Goal: Task Accomplishment & Management: Complete application form

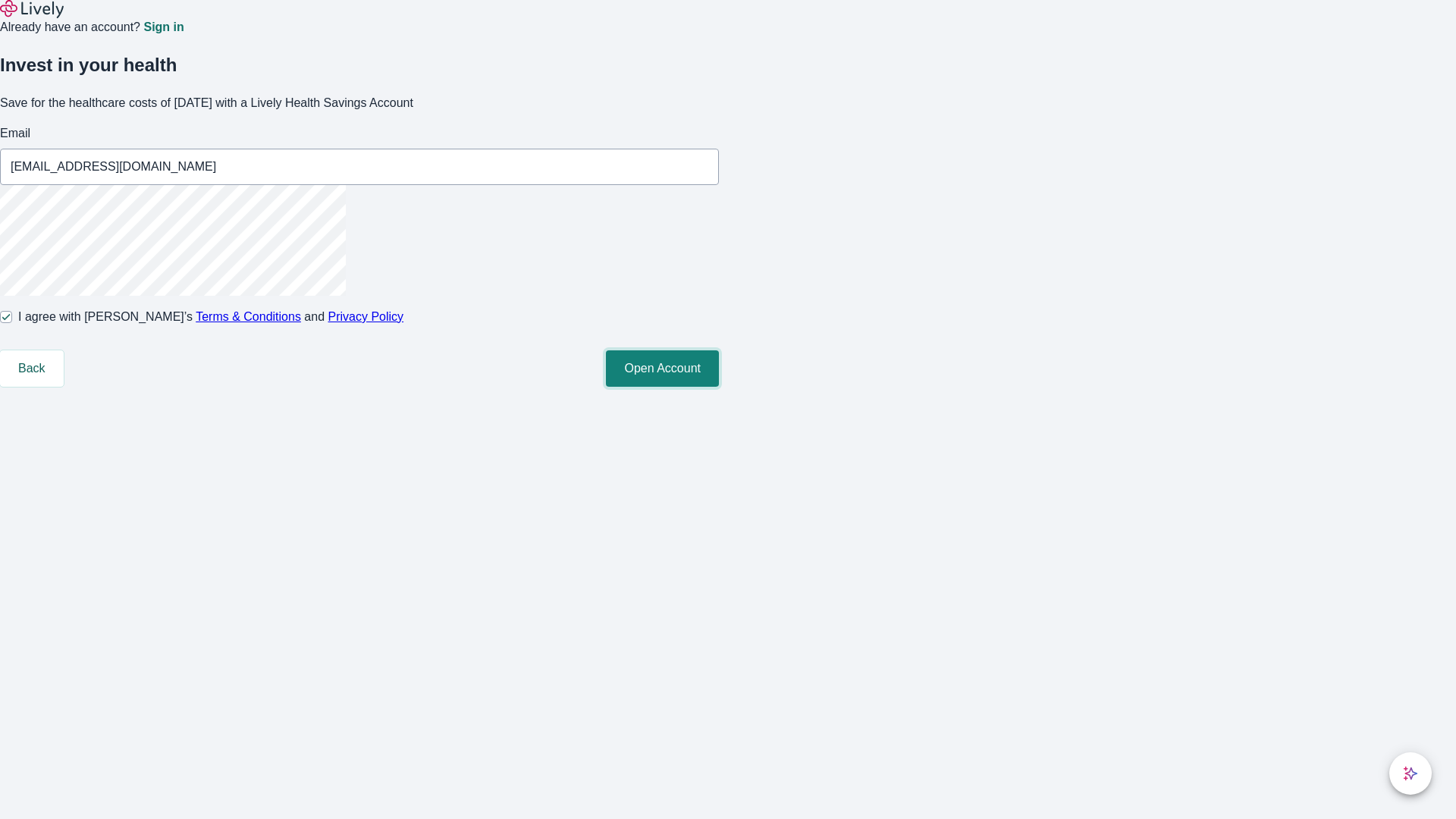
click at [719, 387] on button "Open Account" at bounding box center [663, 367] width 113 height 36
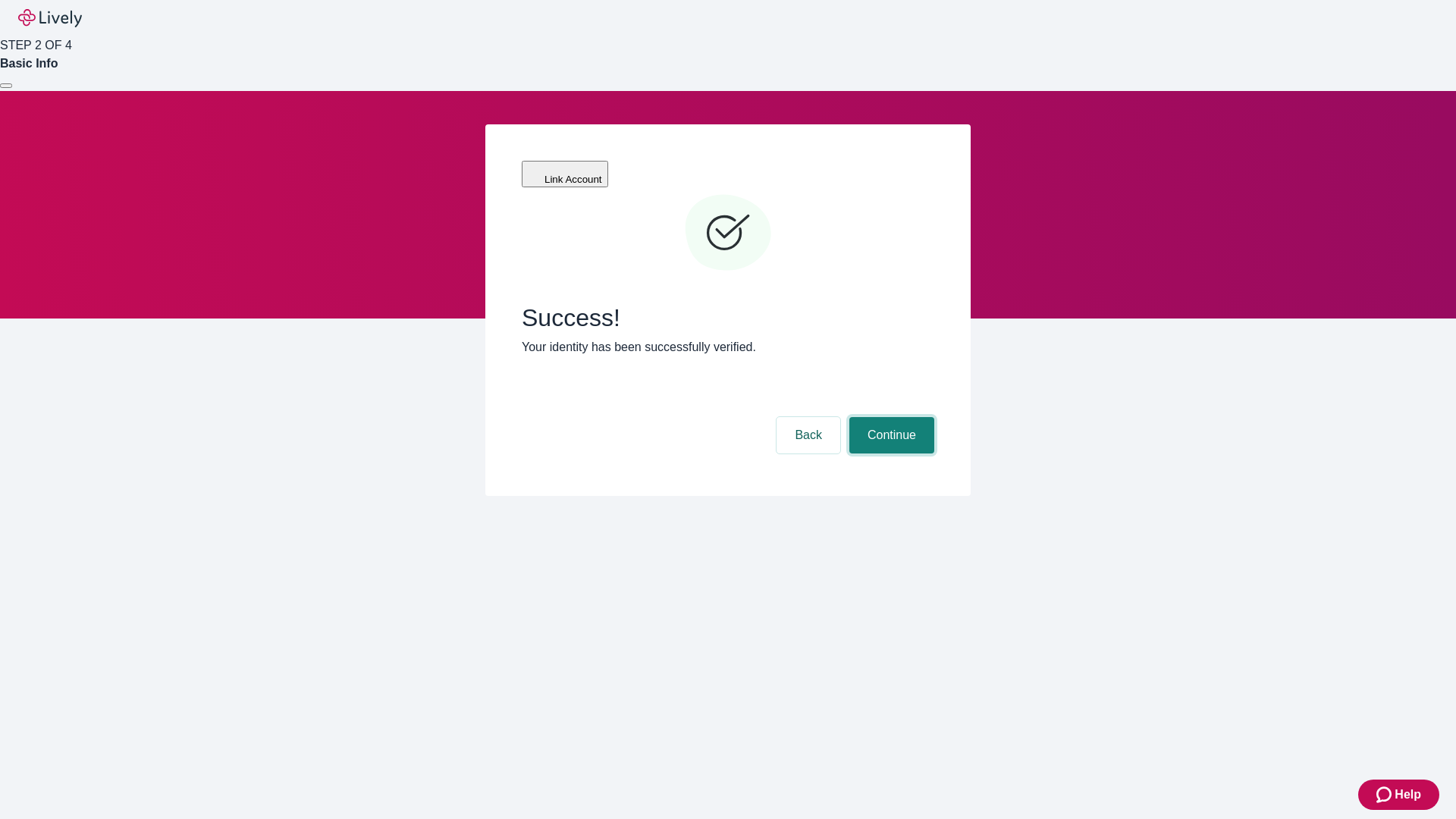
click at [890, 417] on button "Continue" at bounding box center [892, 435] width 85 height 36
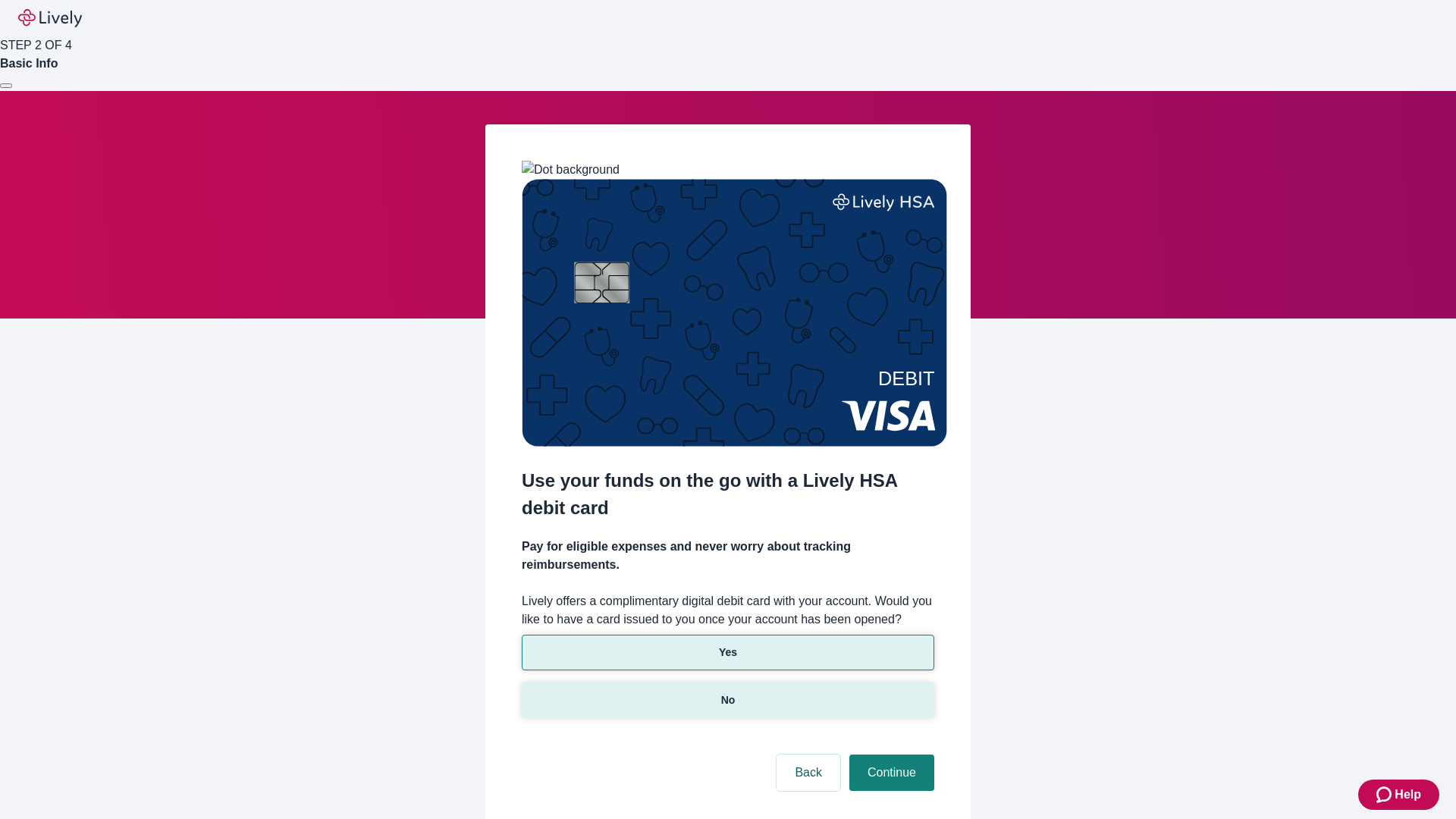
click at [728, 692] on p "No" at bounding box center [728, 700] width 15 height 16
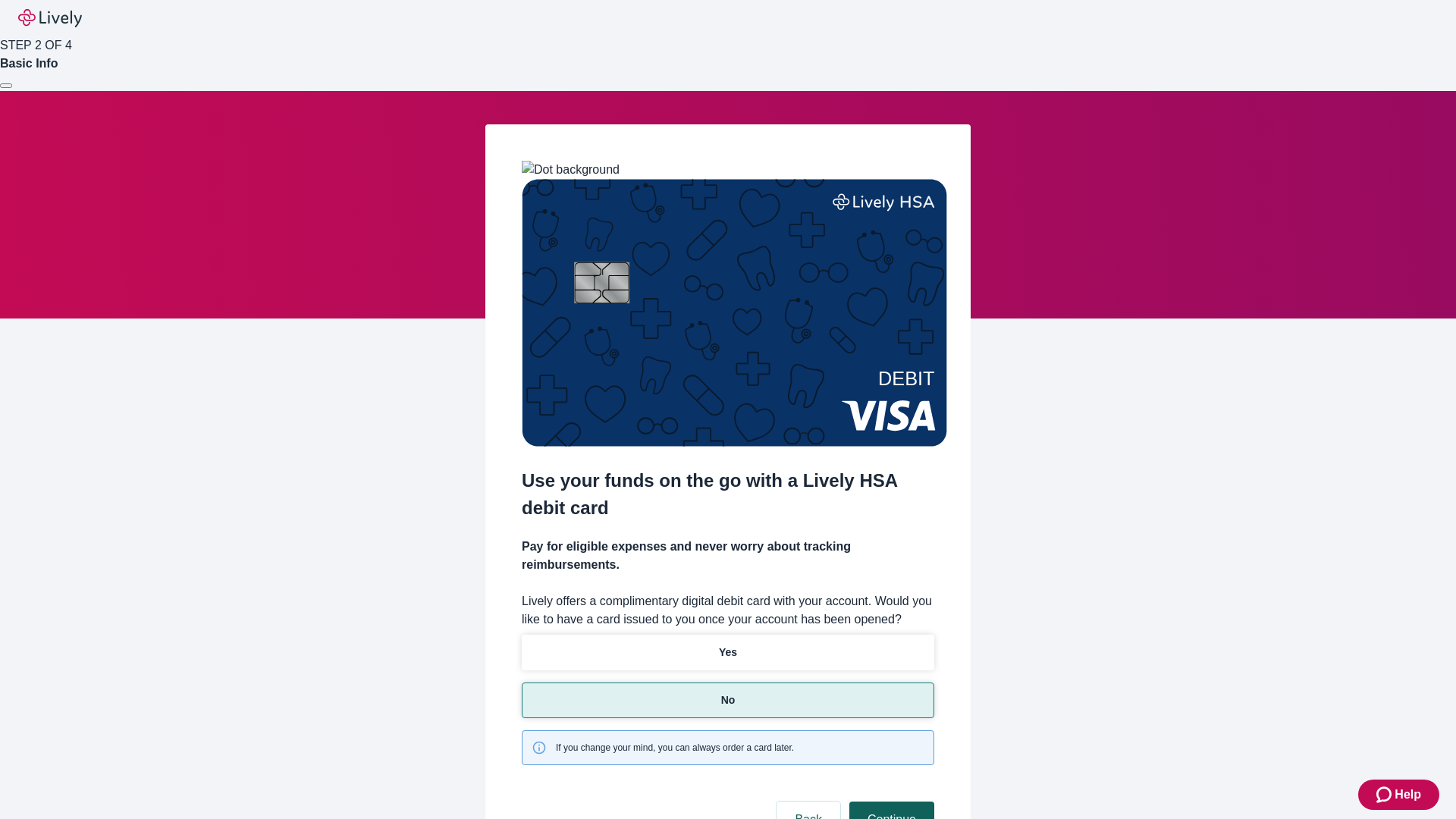
click at [890, 801] on button "Continue" at bounding box center [892, 819] width 85 height 36
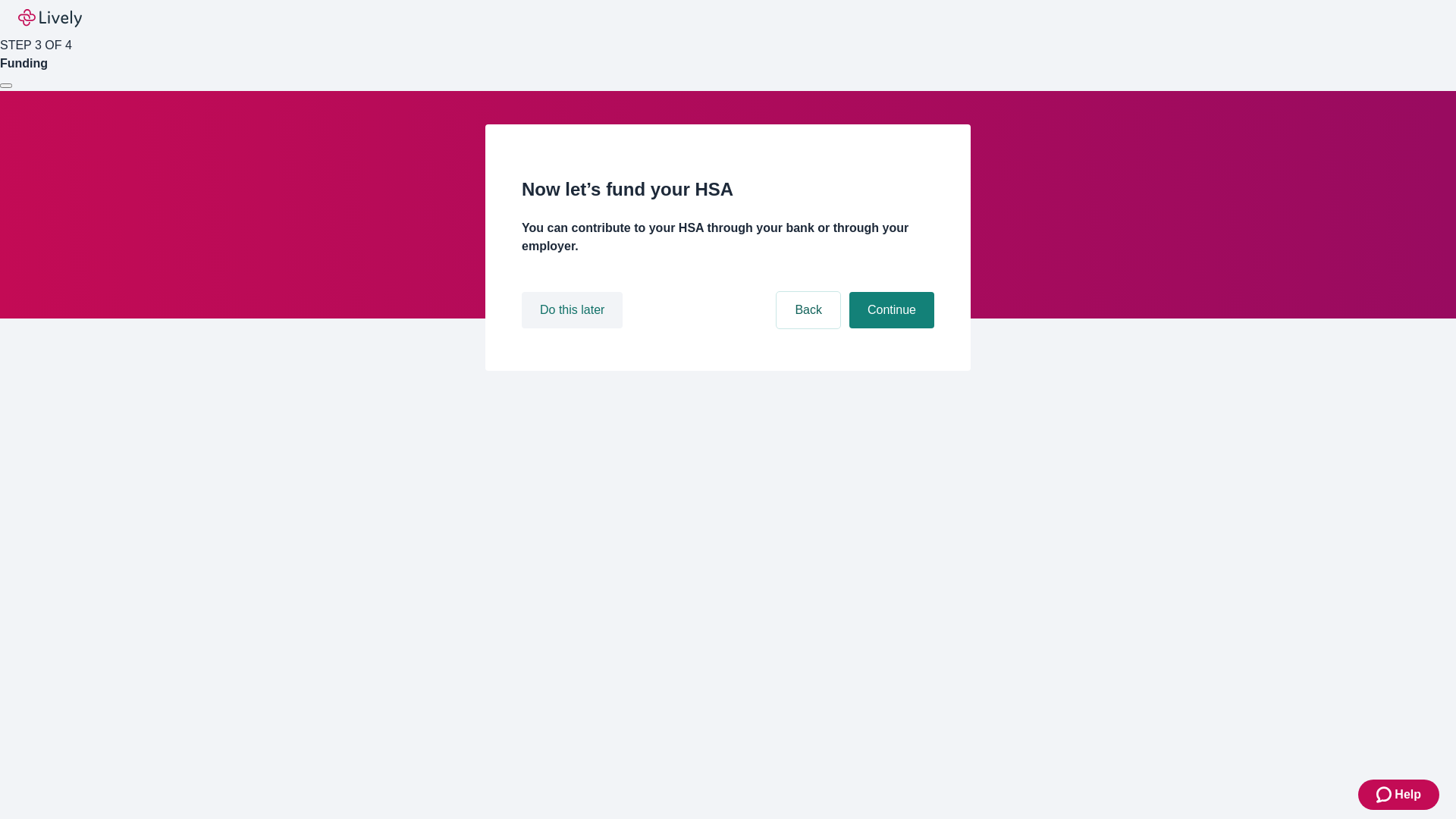
click at [574, 328] on button "Do this later" at bounding box center [572, 310] width 101 height 36
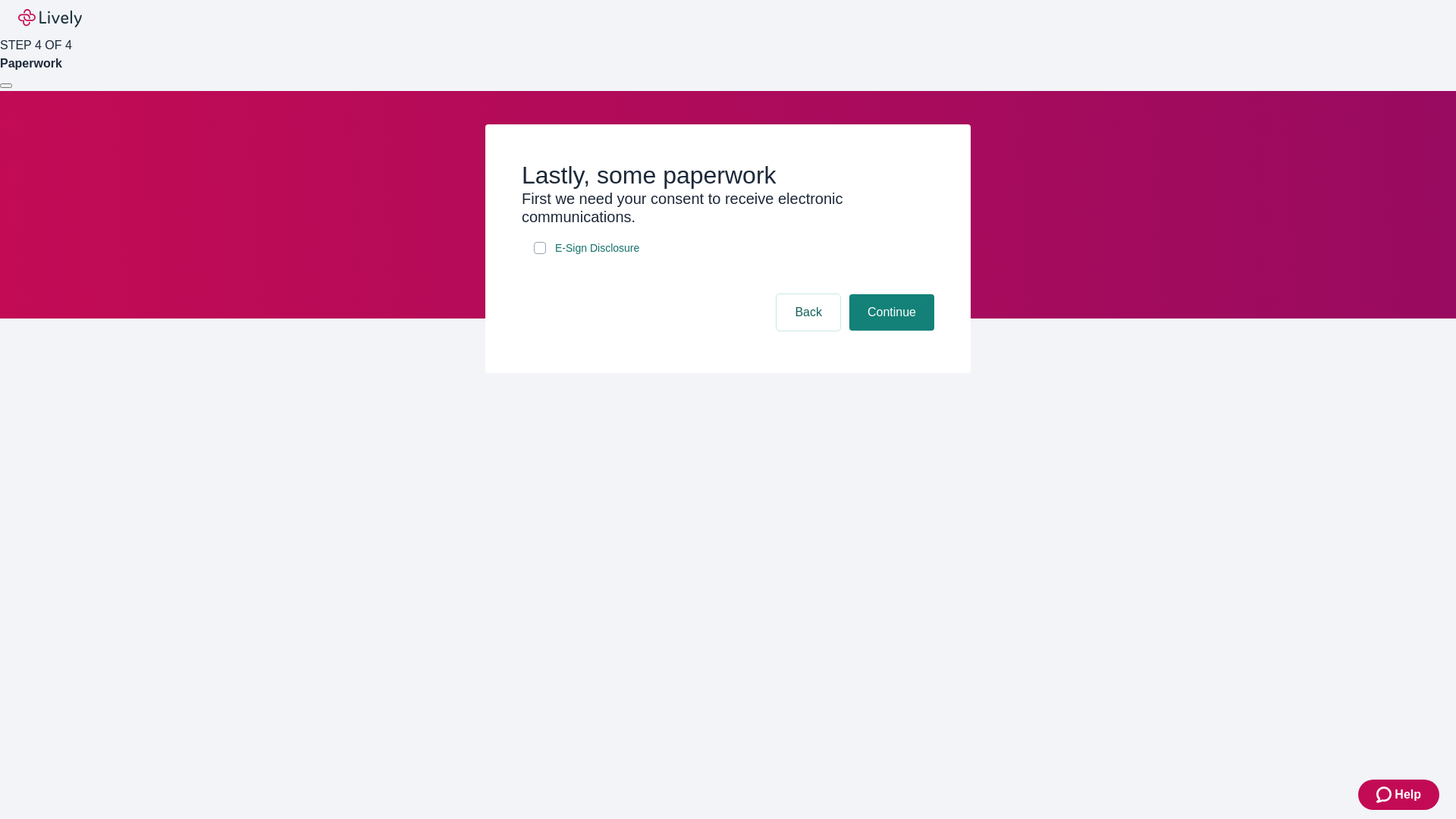
click at [540, 254] on input "E-Sign Disclosure" at bounding box center [540, 247] width 12 height 12
checkbox input "true"
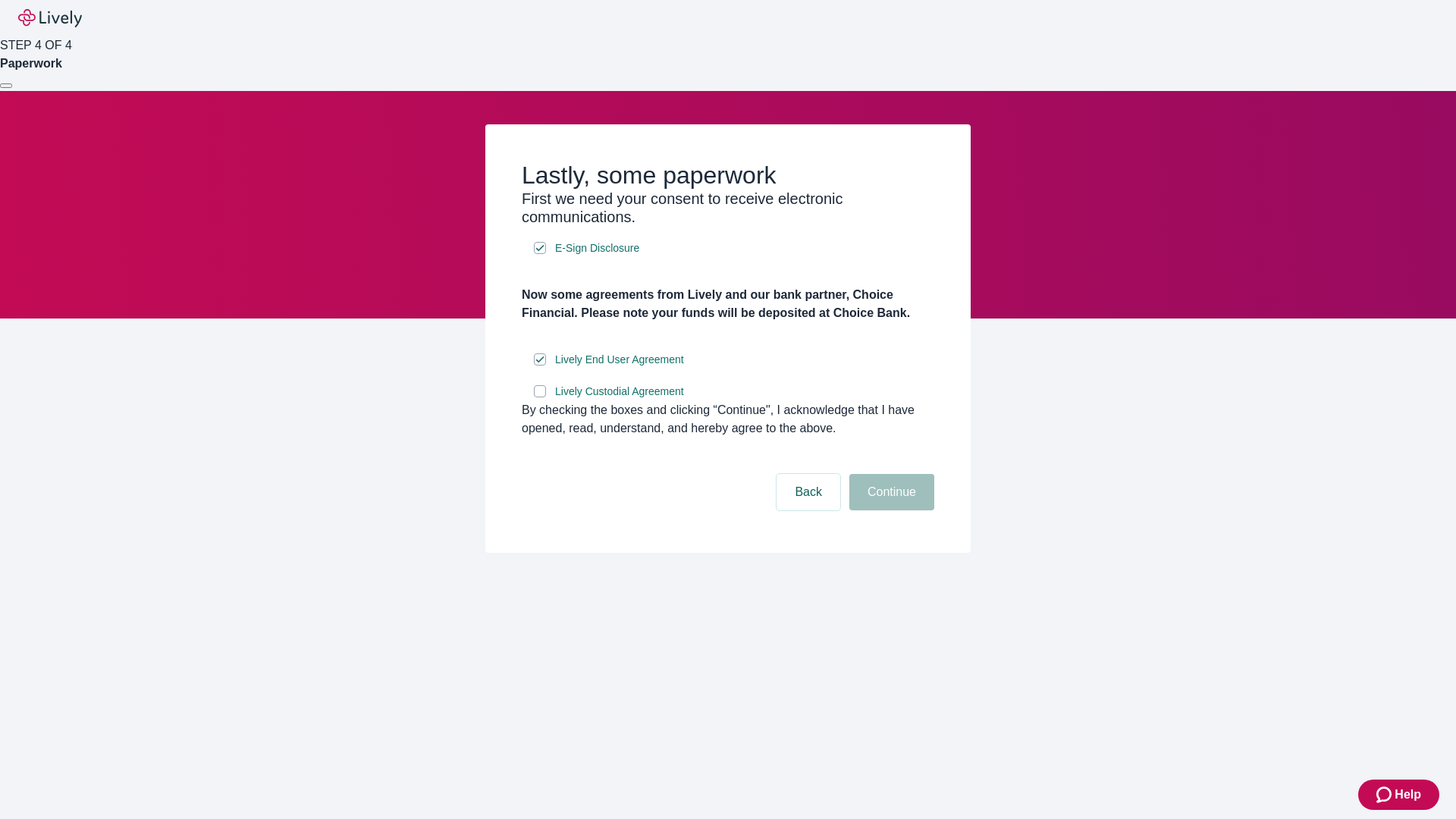
click at [540, 397] on input "Lively Custodial Agreement" at bounding box center [540, 391] width 12 height 12
checkbox input "true"
click at [890, 510] on button "Continue" at bounding box center [892, 492] width 85 height 36
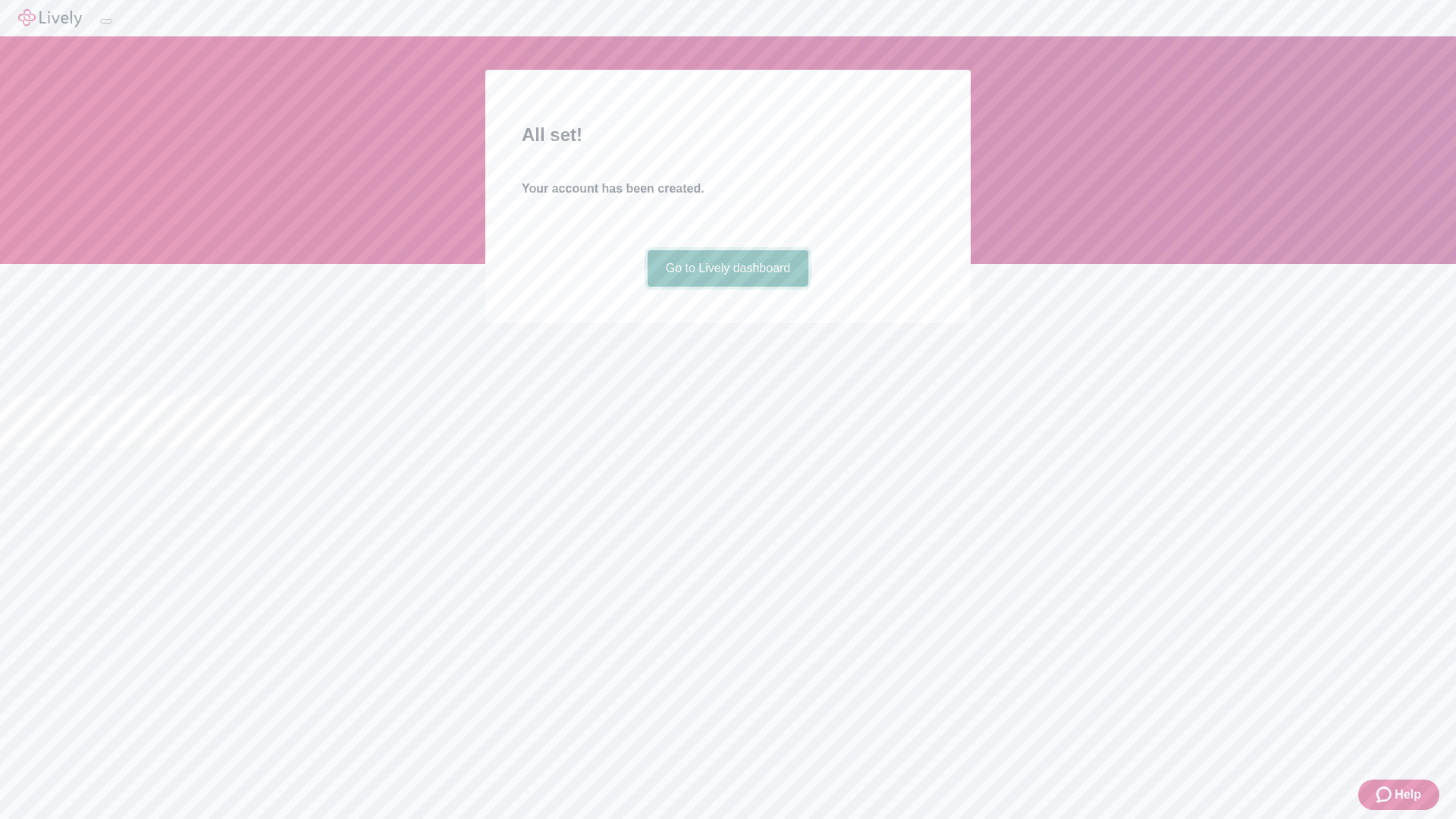
click at [728, 286] on link "Go to Lively dashboard" at bounding box center [728, 268] width 161 height 36
